Goal: Task Accomplishment & Management: Complete application form

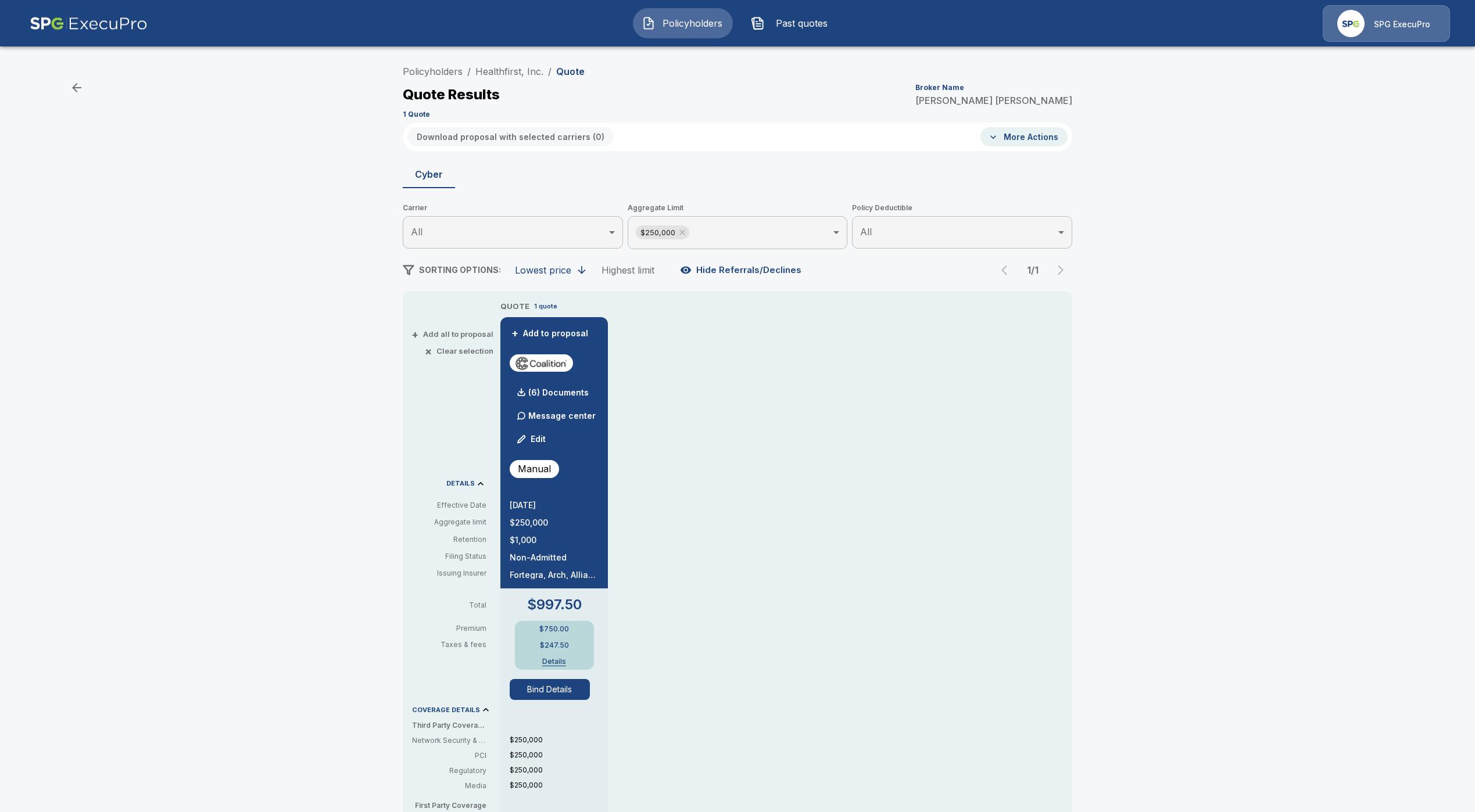
drag, startPoint x: 0, startPoint y: 0, endPoint x: 674, endPoint y: 22, distance: 674.4
click at [674, 22] on span "Policyholders" at bounding box center [692, 23] width 64 height 14
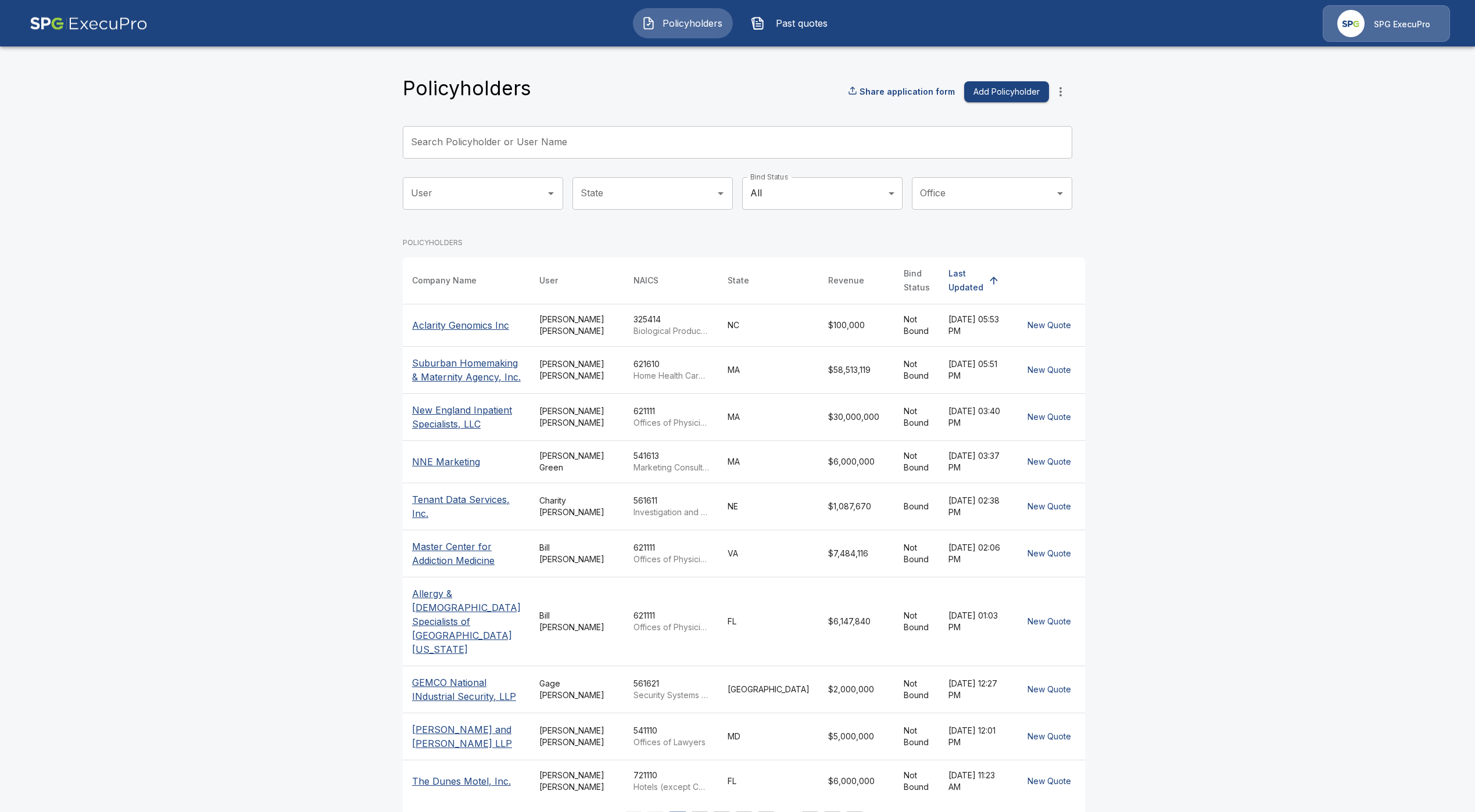
click at [514, 127] on div "Search Policyholder or User Name Search Policyholder or User Name" at bounding box center [738, 142] width 670 height 32
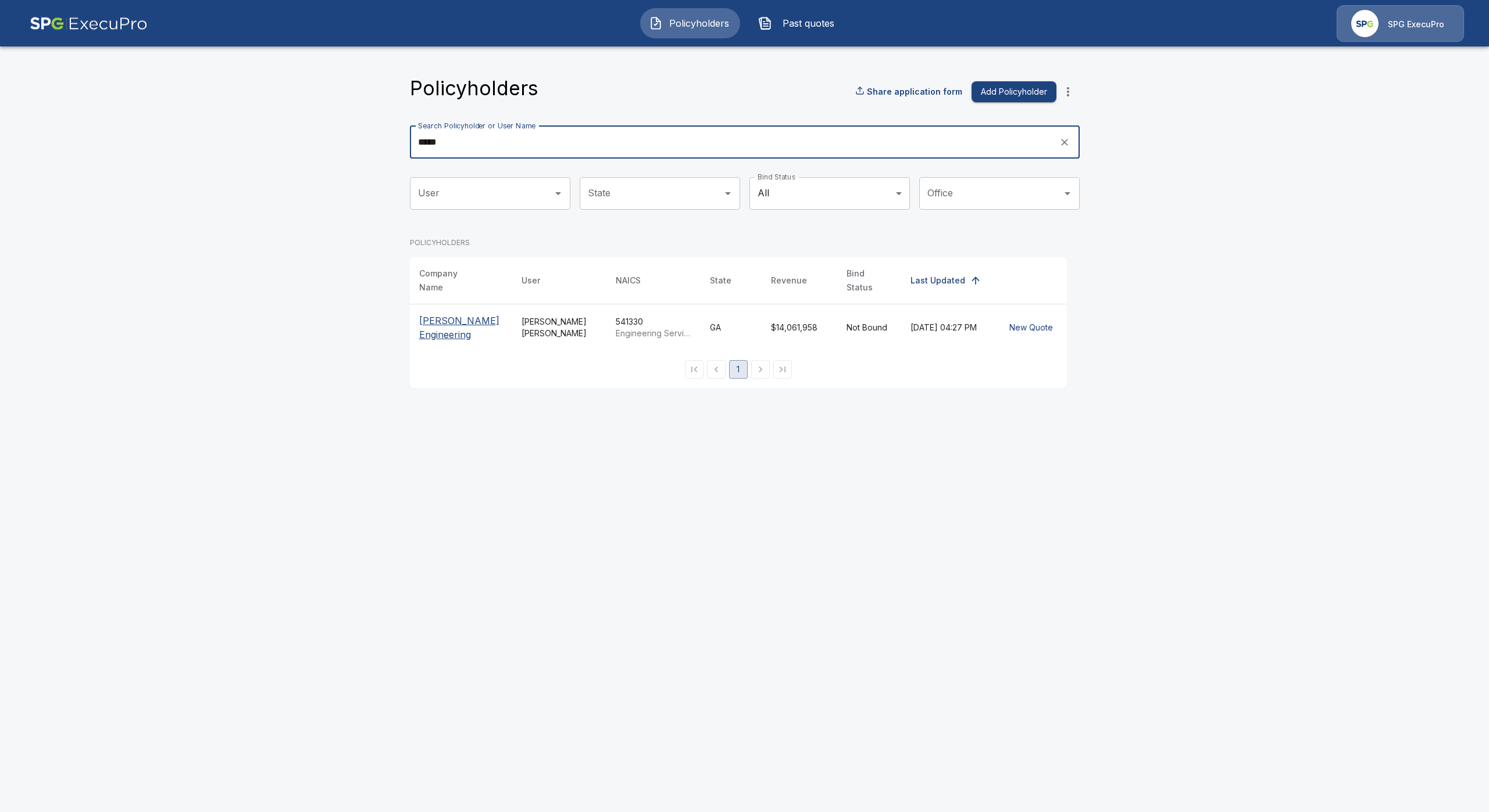
type input "*****"
click at [457, 334] on p "[PERSON_NAME] Engineering" at bounding box center [460, 328] width 84 height 28
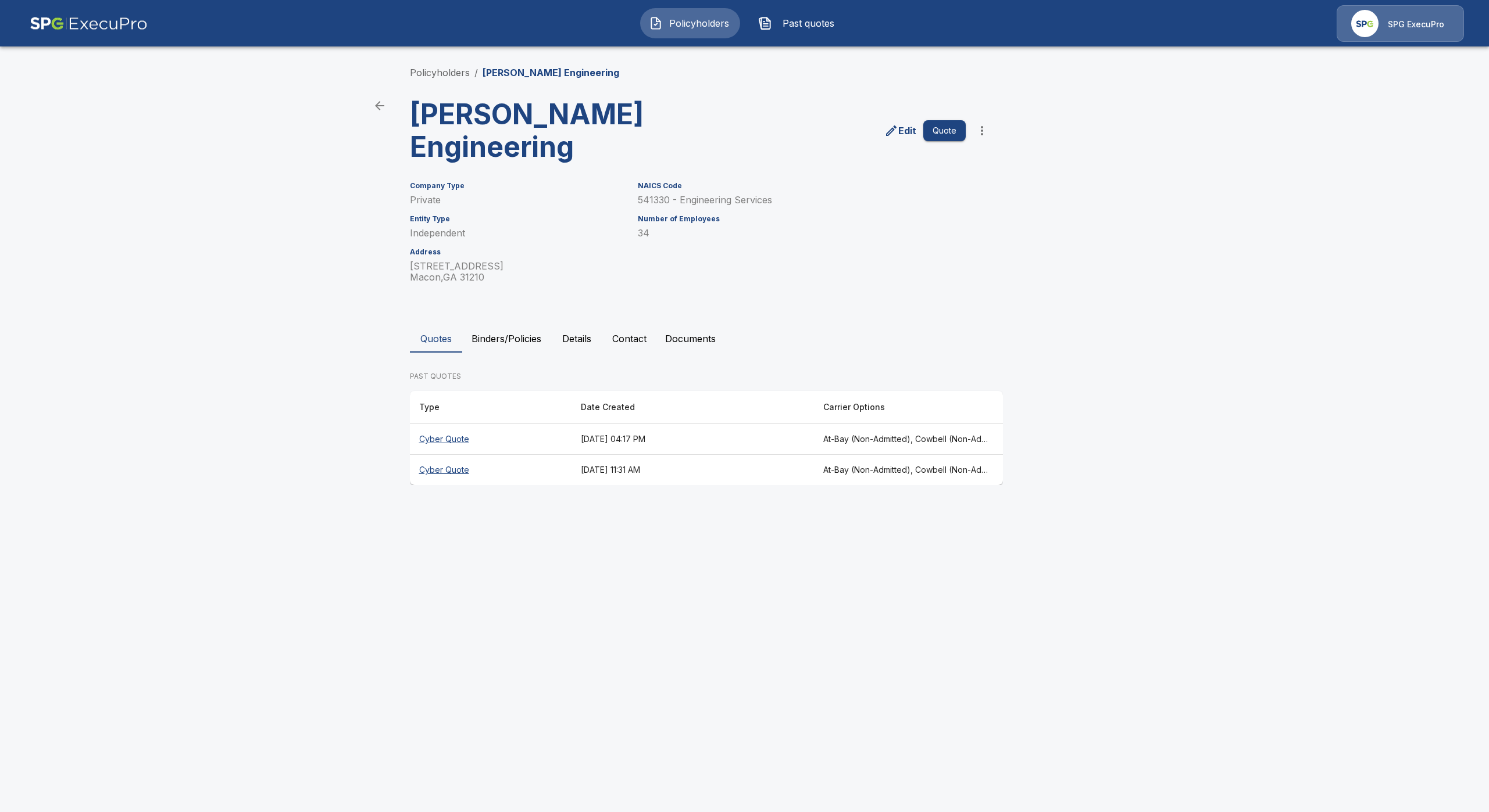
click at [443, 442] on th "Cyber Quote" at bounding box center [490, 439] width 162 height 31
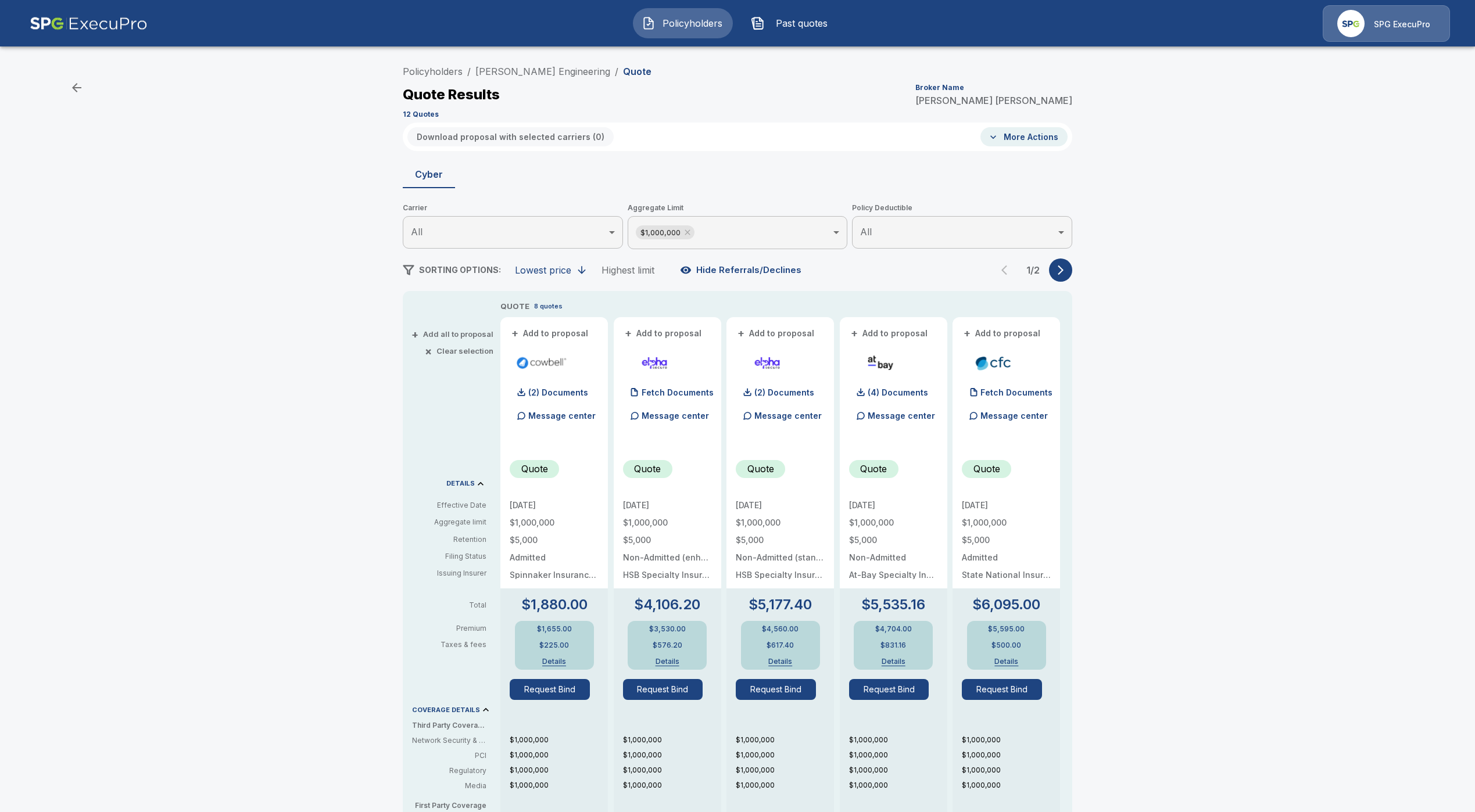
click at [791, 414] on p "Message center" at bounding box center [788, 416] width 68 height 12
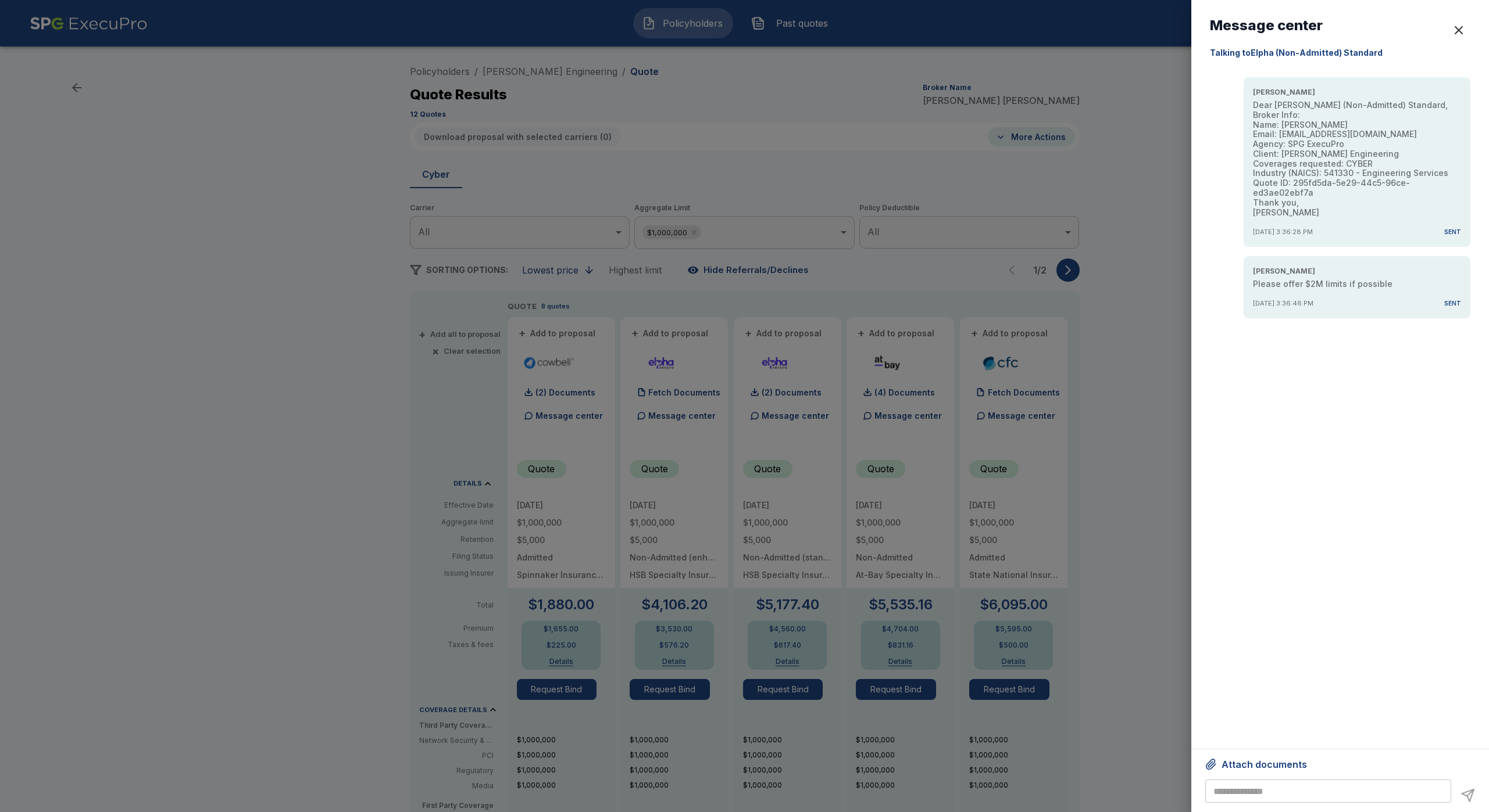
click at [1457, 31] on div "button" at bounding box center [1458, 30] width 14 height 14
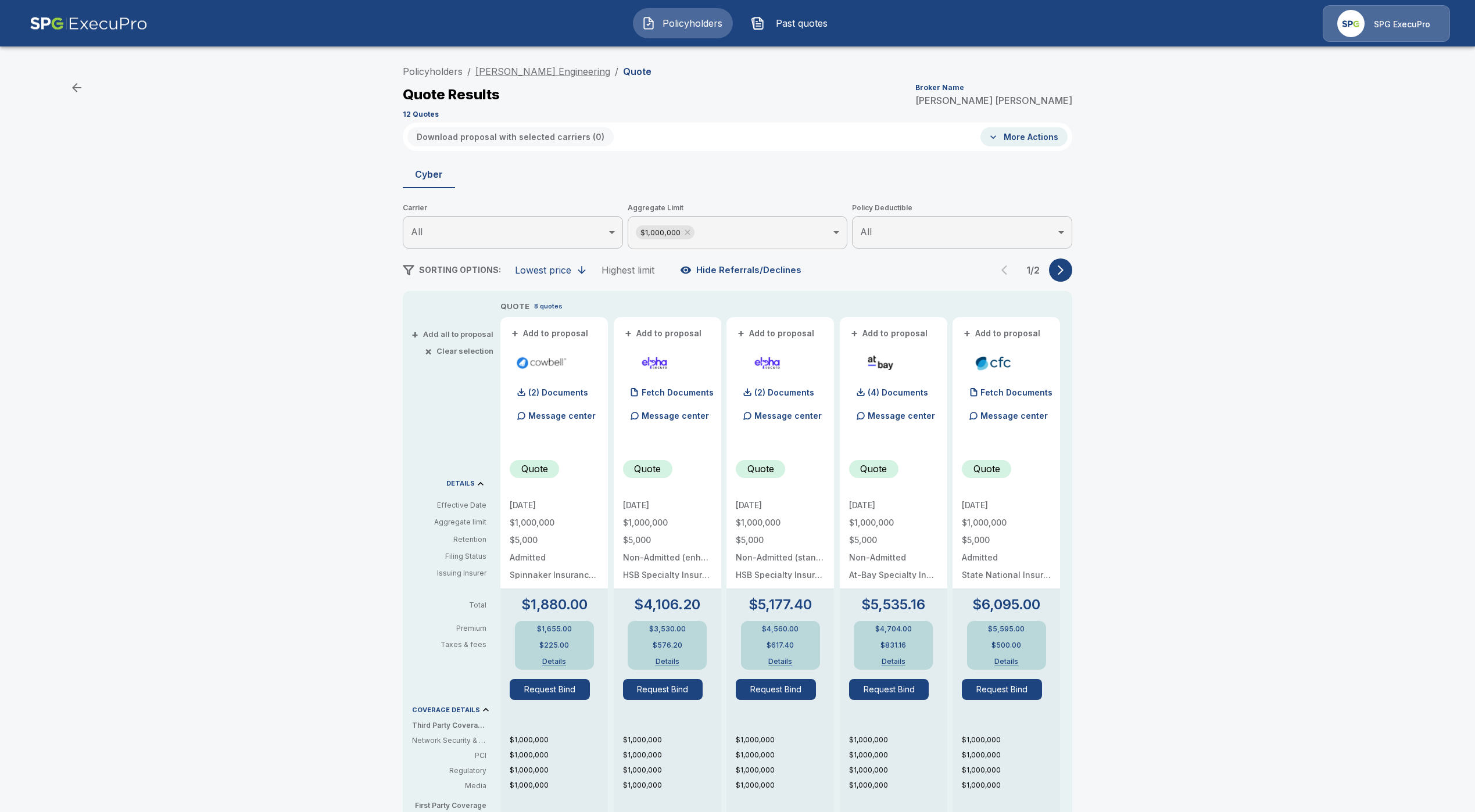
click at [522, 73] on link "[PERSON_NAME] Engineering" at bounding box center [543, 71] width 135 height 12
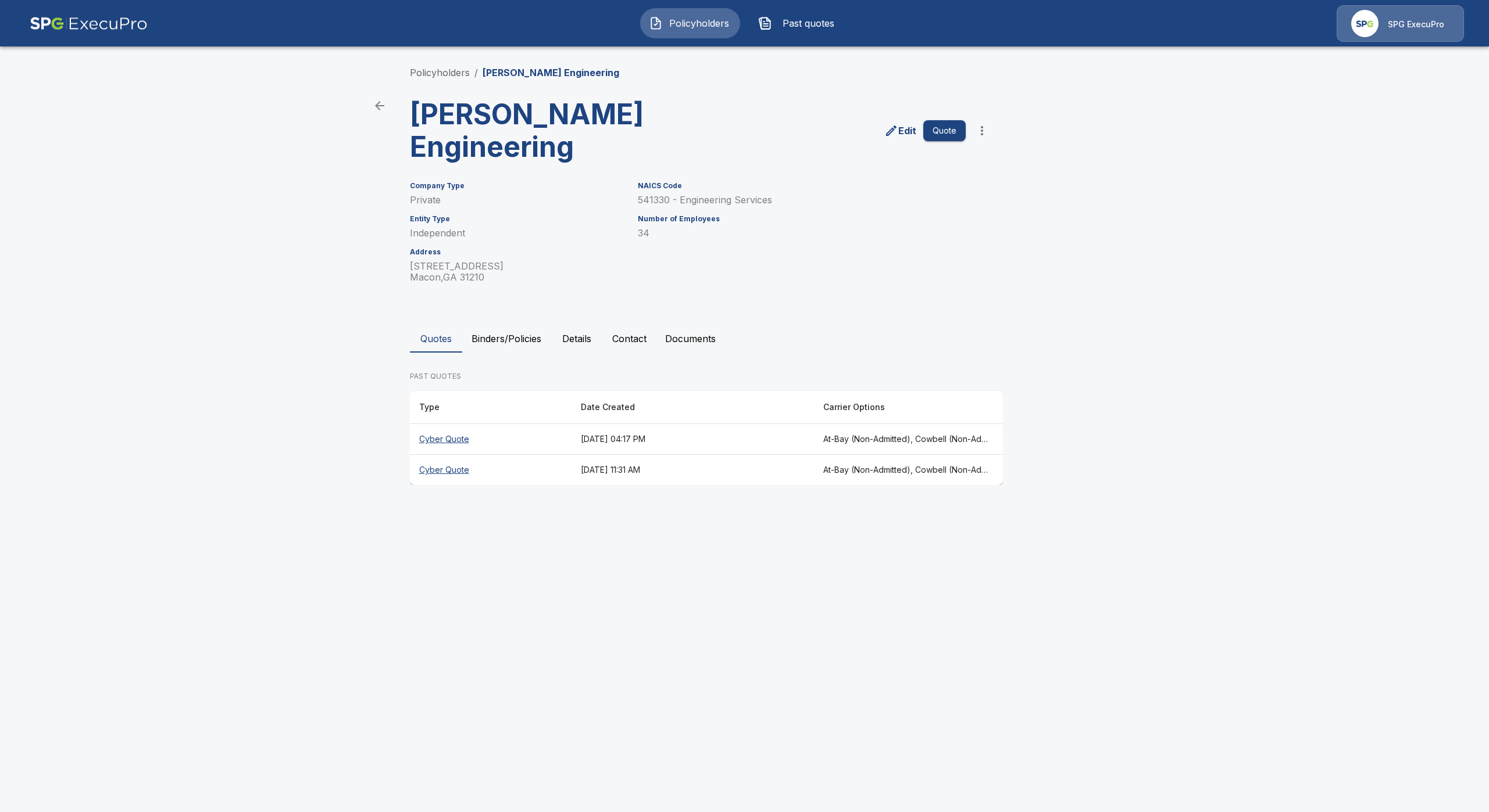
click at [957, 141] on div "Edit Quote" at bounding box center [845, 126] width 296 height 75
click at [956, 134] on button "Quote" at bounding box center [944, 131] width 42 height 22
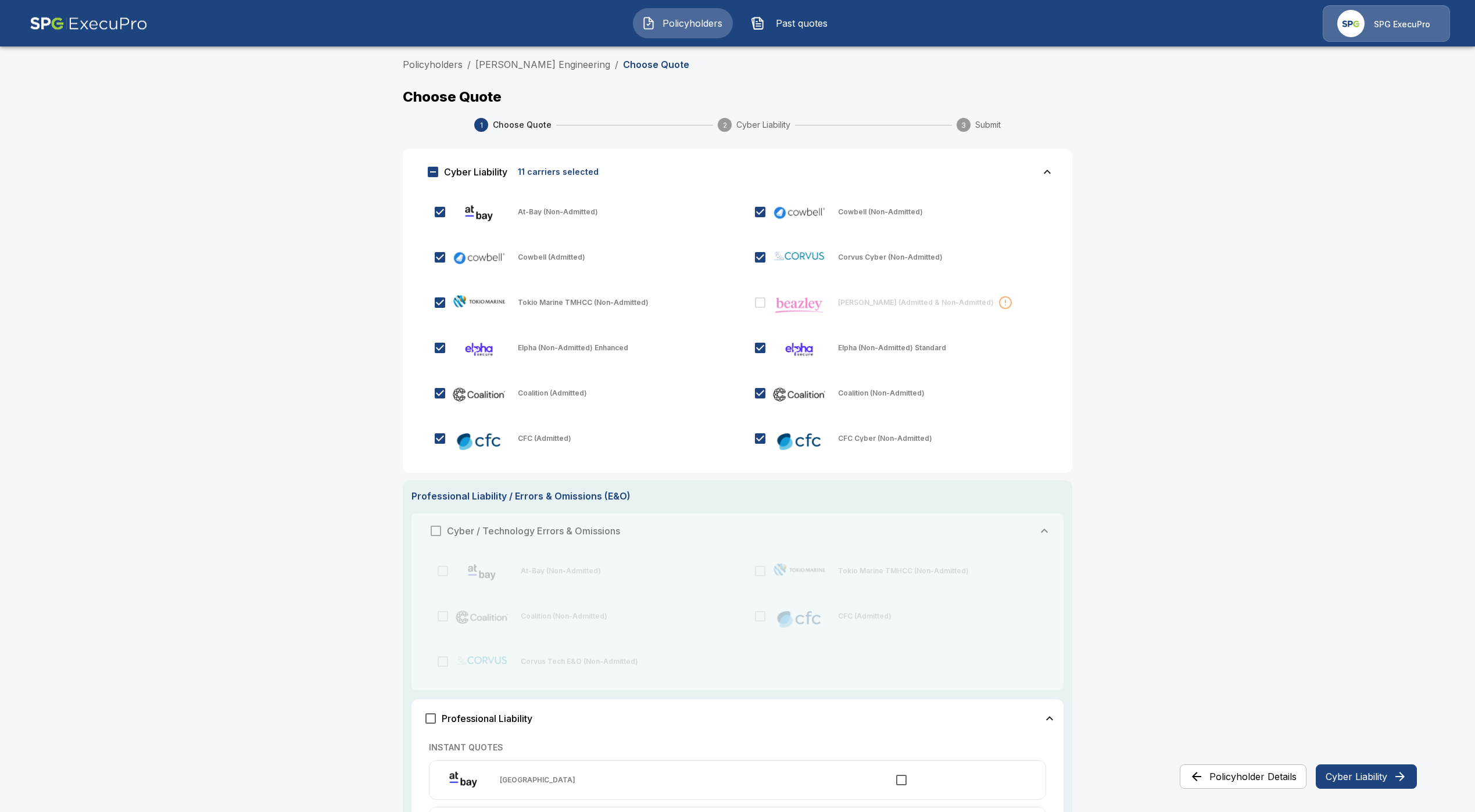
click at [1337, 777] on button "Cyber Liability" at bounding box center [1366, 777] width 101 height 25
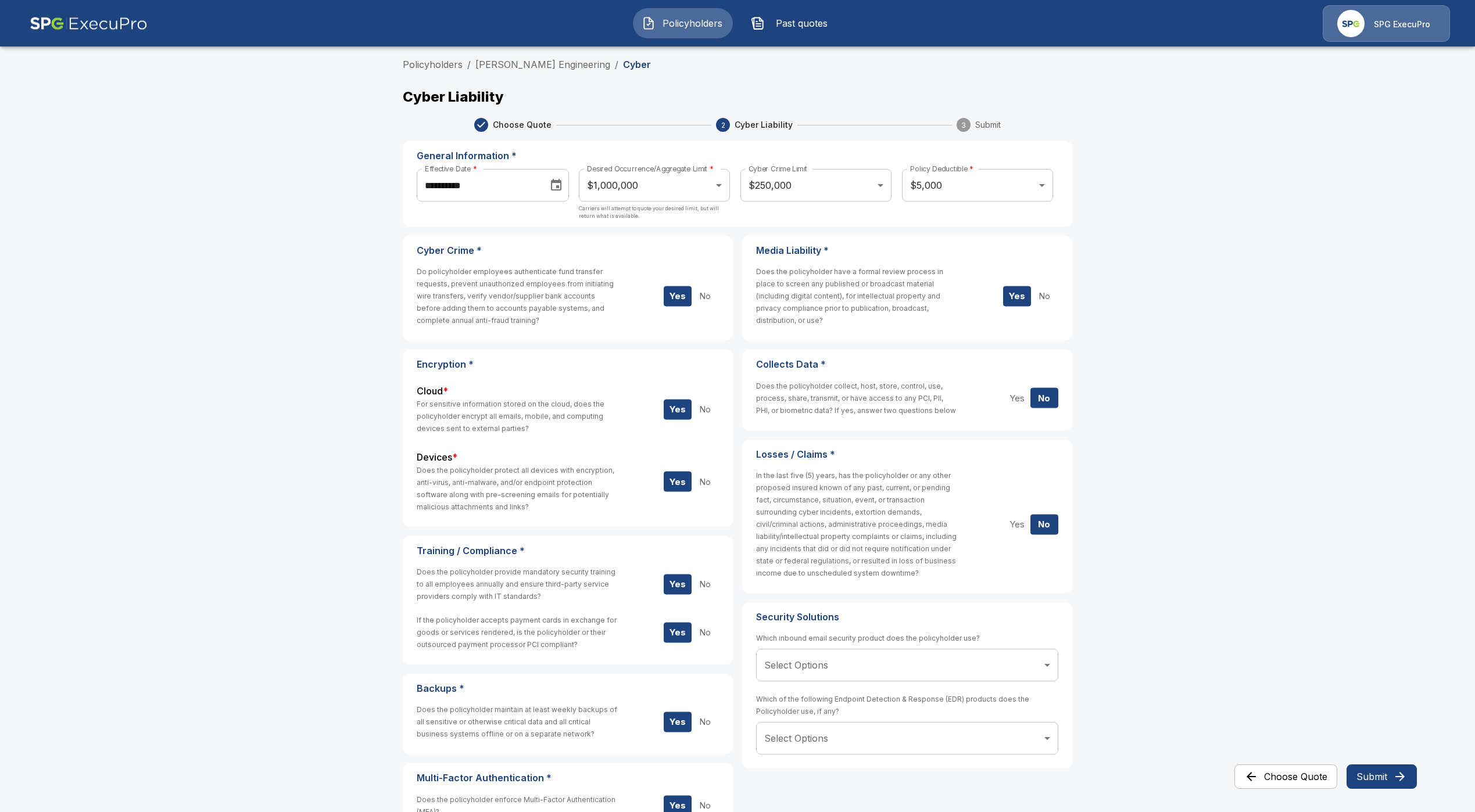
click at [644, 194] on body "**********" at bounding box center [738, 528] width 1475 height 1057
